Goal: Find specific page/section: Find specific page/section

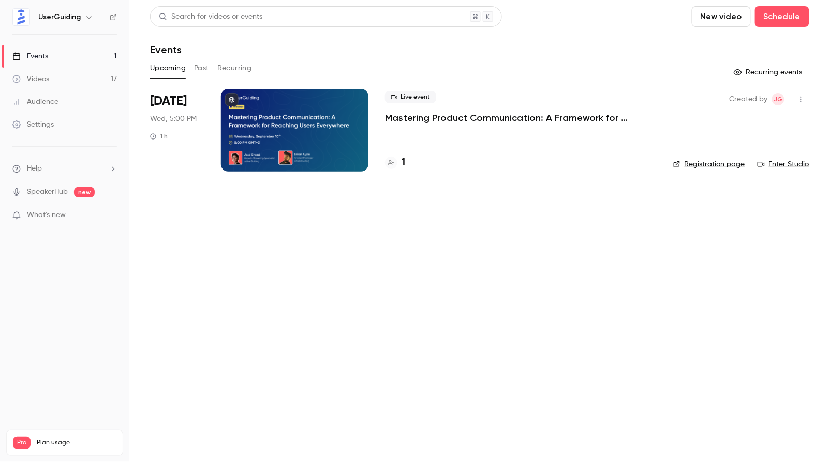
click at [204, 72] on button "Past" at bounding box center [201, 68] width 15 height 17
